Goal: Information Seeking & Learning: Find specific fact

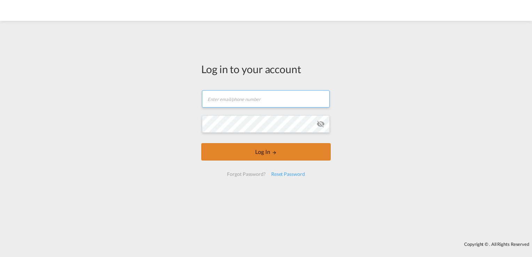
type input "[EMAIL_ADDRESS][DOMAIN_NAME]"
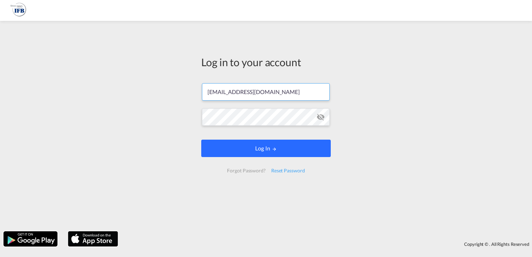
click at [248, 150] on button "Log In" at bounding box center [265, 147] width 129 height 17
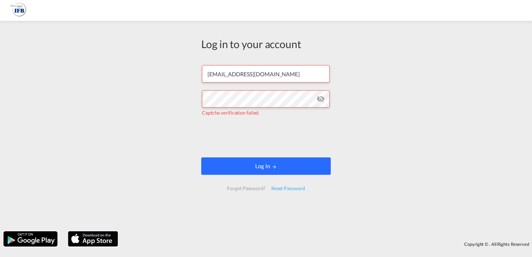
click at [253, 162] on button "Log In" at bounding box center [265, 165] width 129 height 17
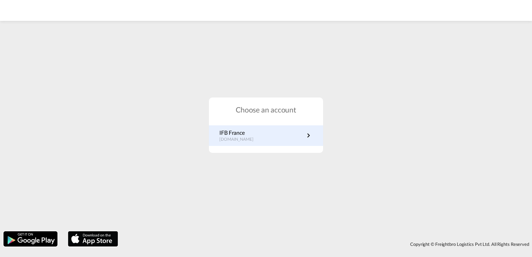
click at [253, 140] on p "[DOMAIN_NAME]" at bounding box center [239, 139] width 41 height 6
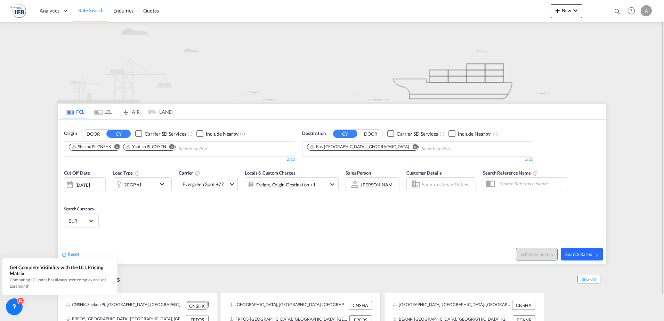
click at [578, 251] on button "Search Rates" at bounding box center [582, 254] width 42 height 13
type input "CNSHK,CNYTN to FRFOS / 17 Sep 2025"
